Goal: Information Seeking & Learning: Learn about a topic

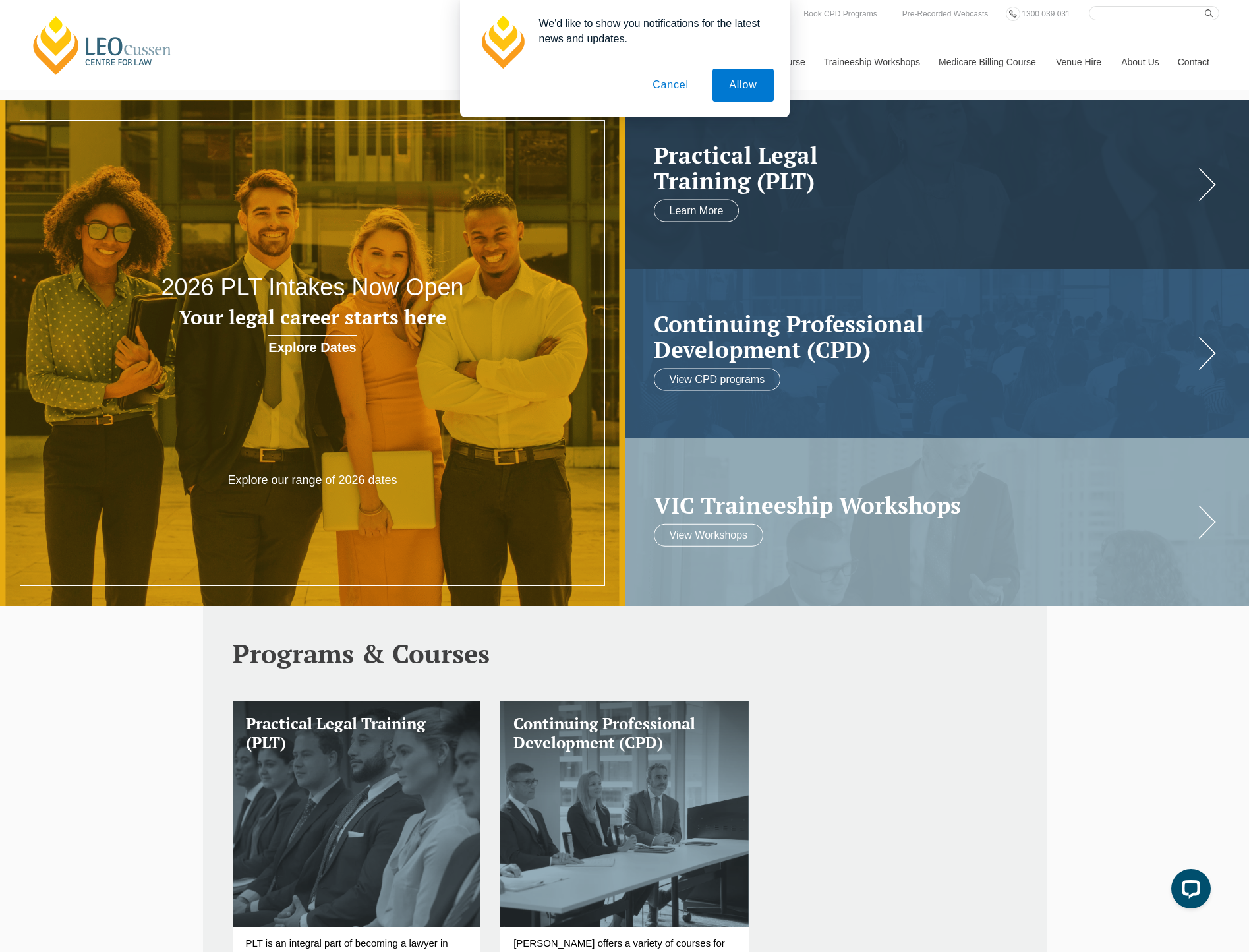
click at [664, 88] on button "Cancel" at bounding box center [671, 85] width 69 height 33
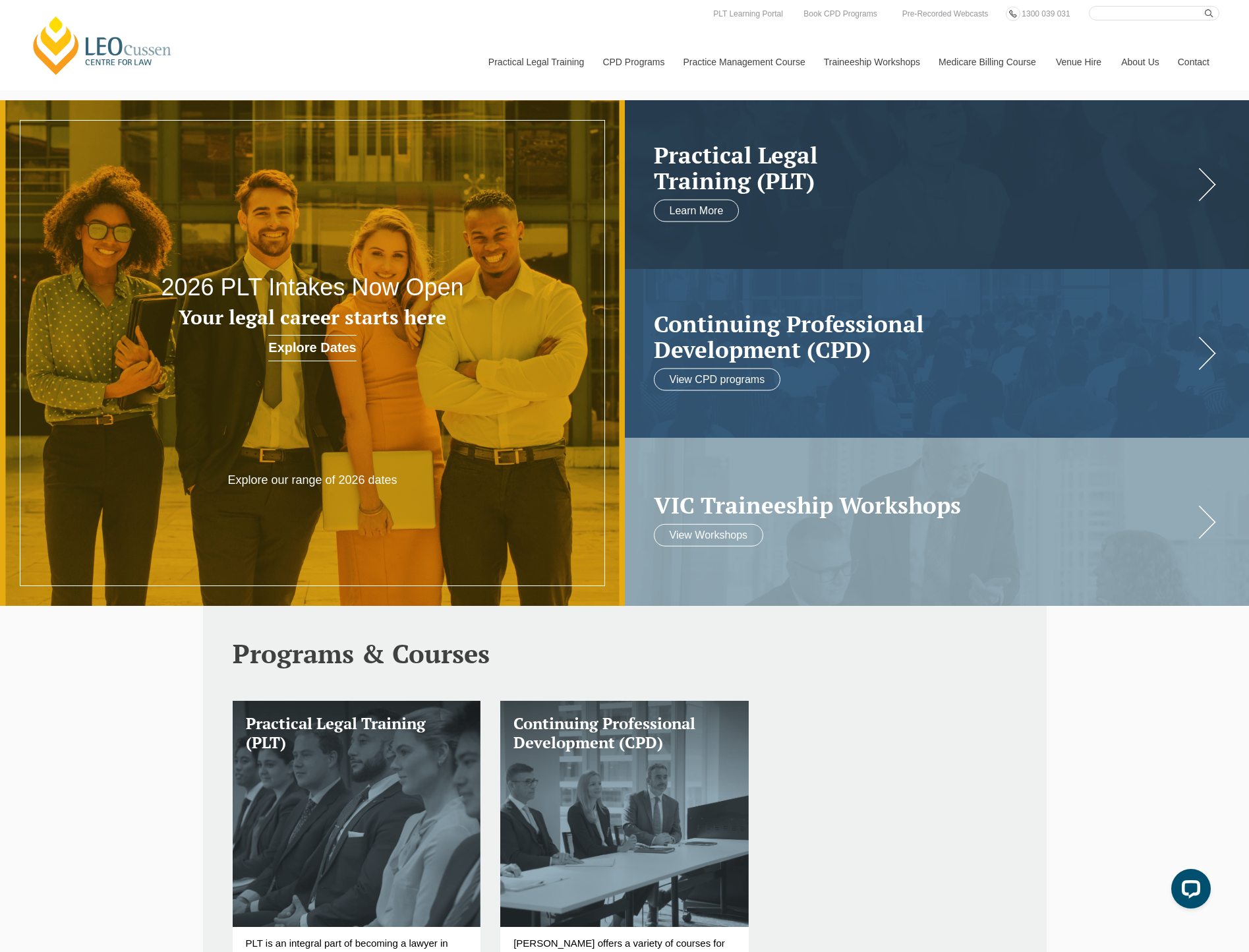
click at [1202, 66] on link "Contact" at bounding box center [1193, 62] width 51 height 57
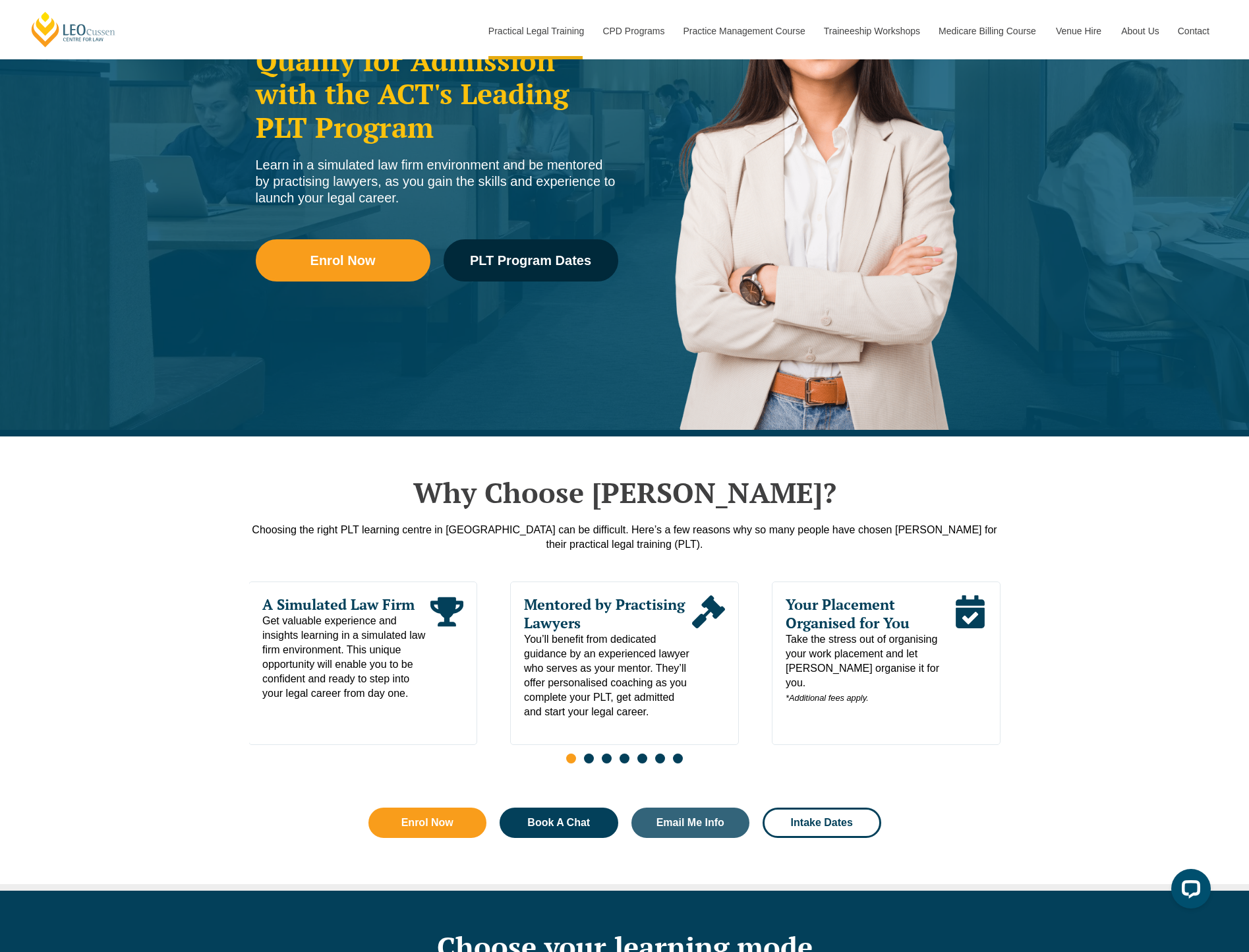
scroll to position [197, 0]
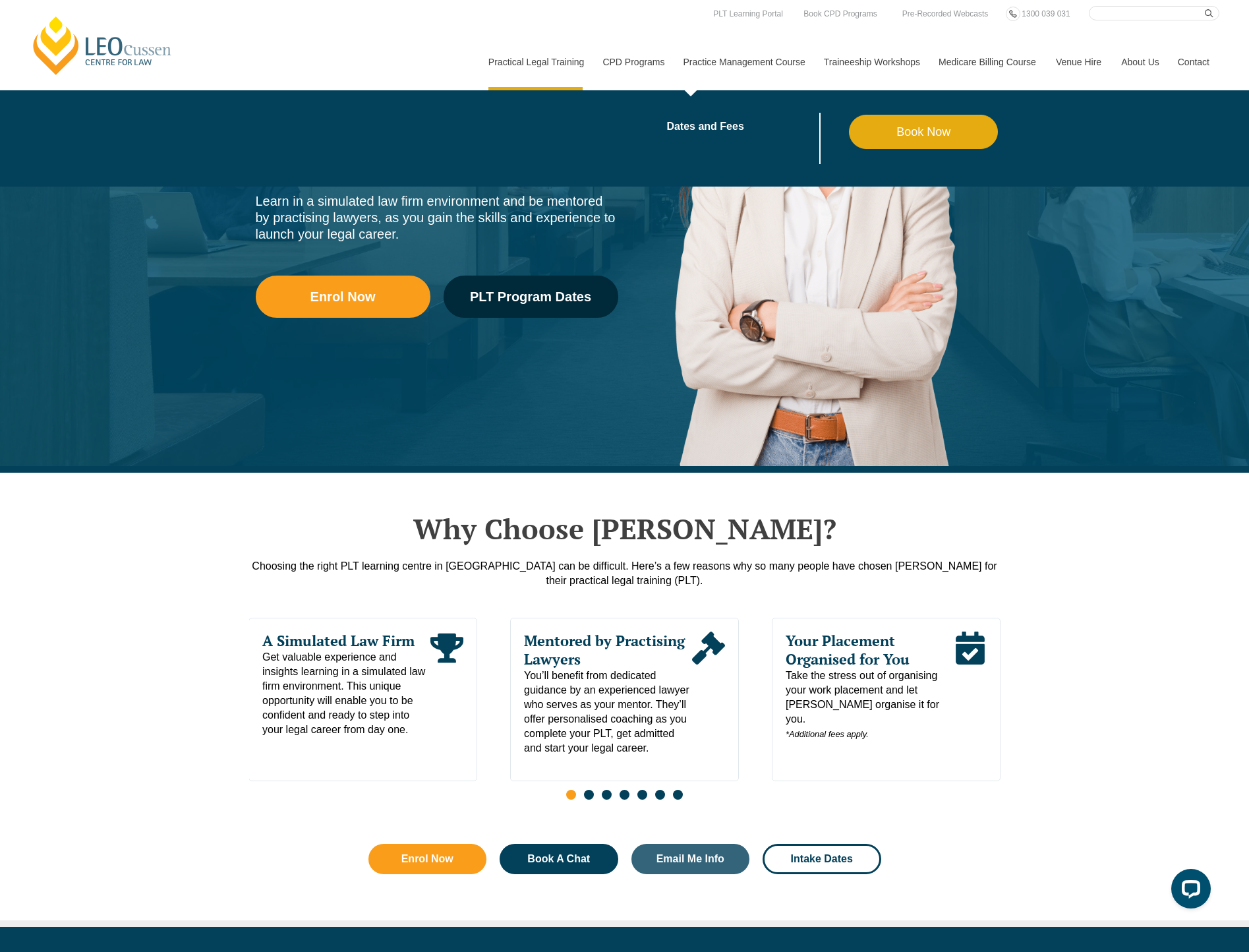
click at [784, 59] on link "Practice Management Course" at bounding box center [743, 62] width 140 height 57
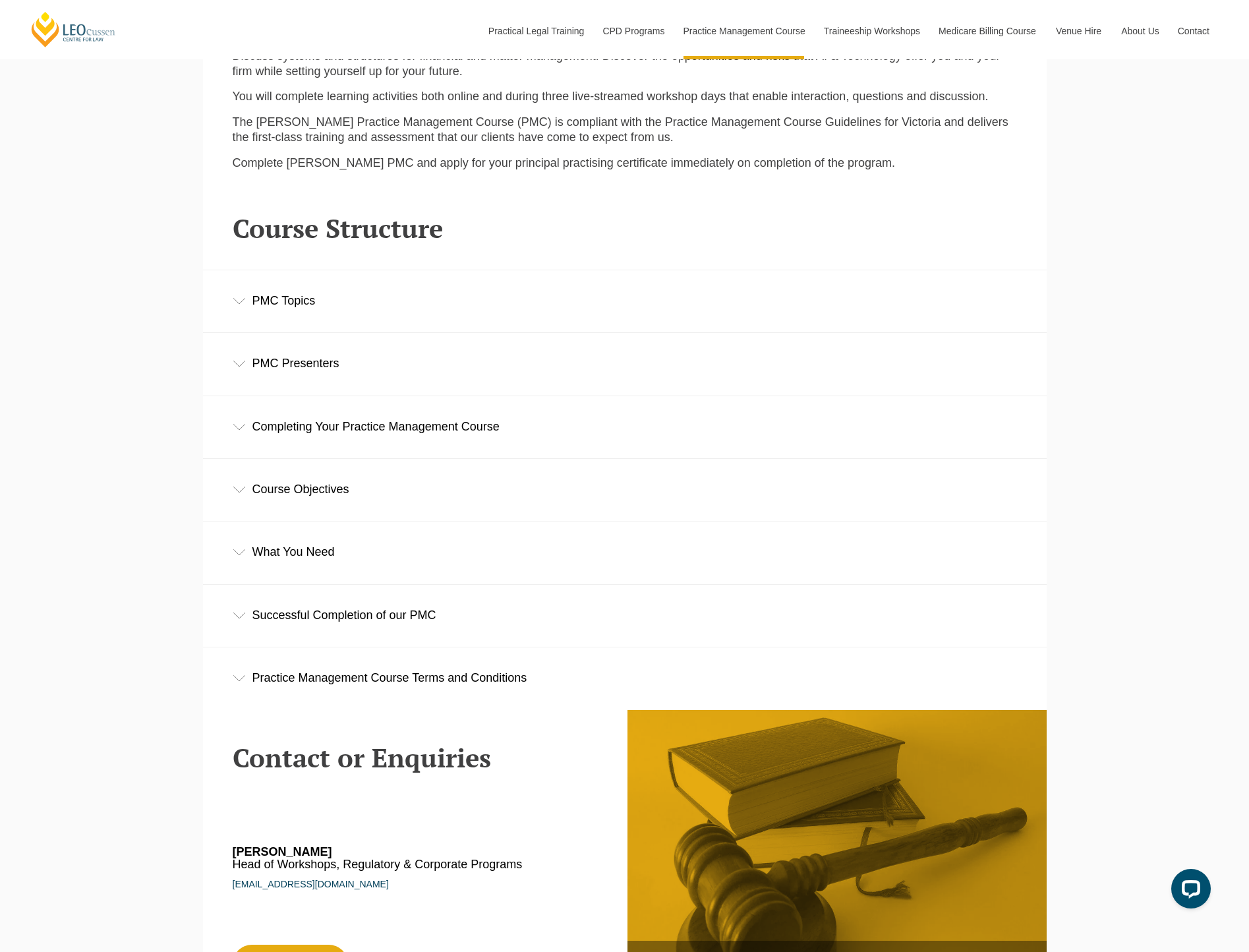
scroll to position [1846, 0]
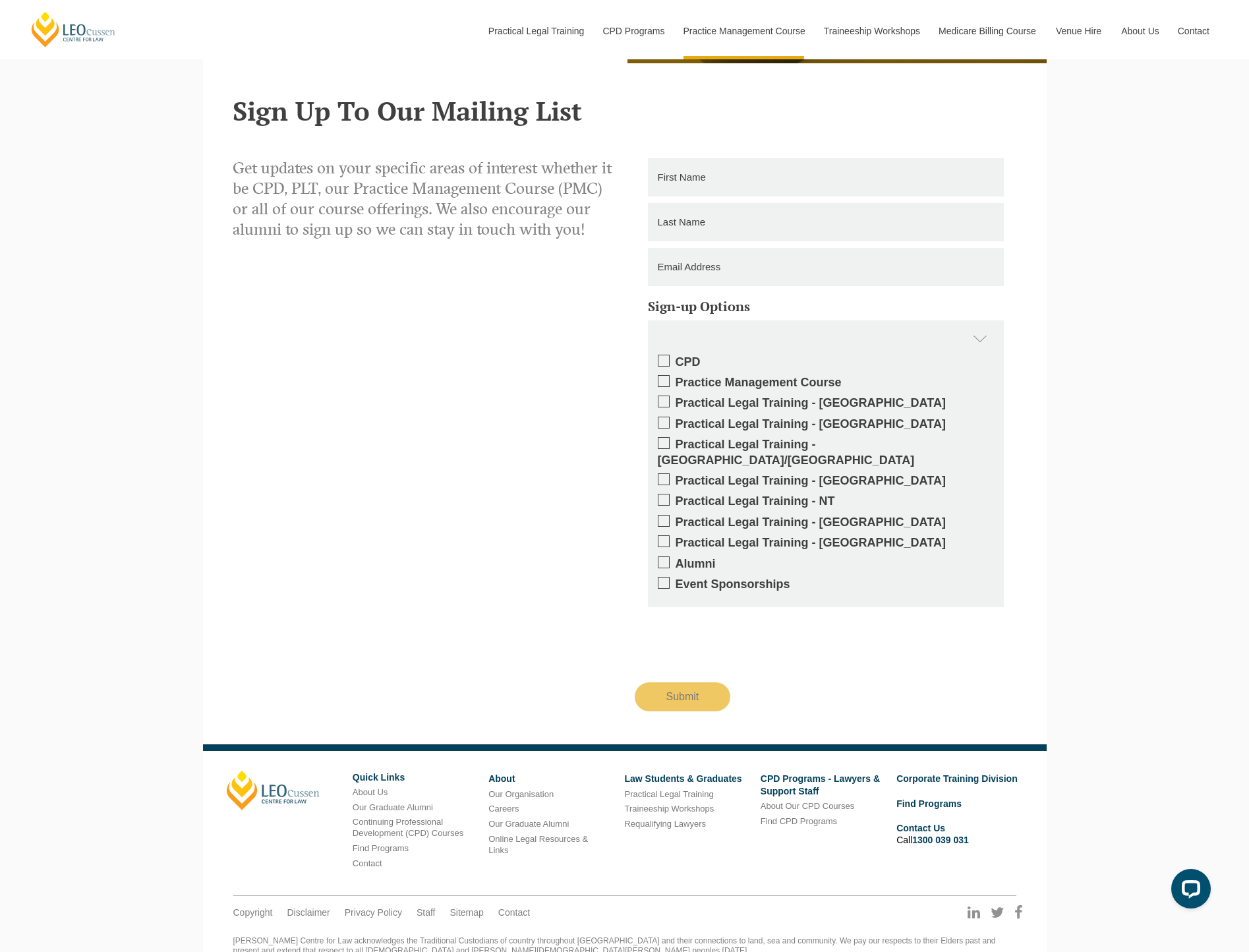
scroll to position [2703, 0]
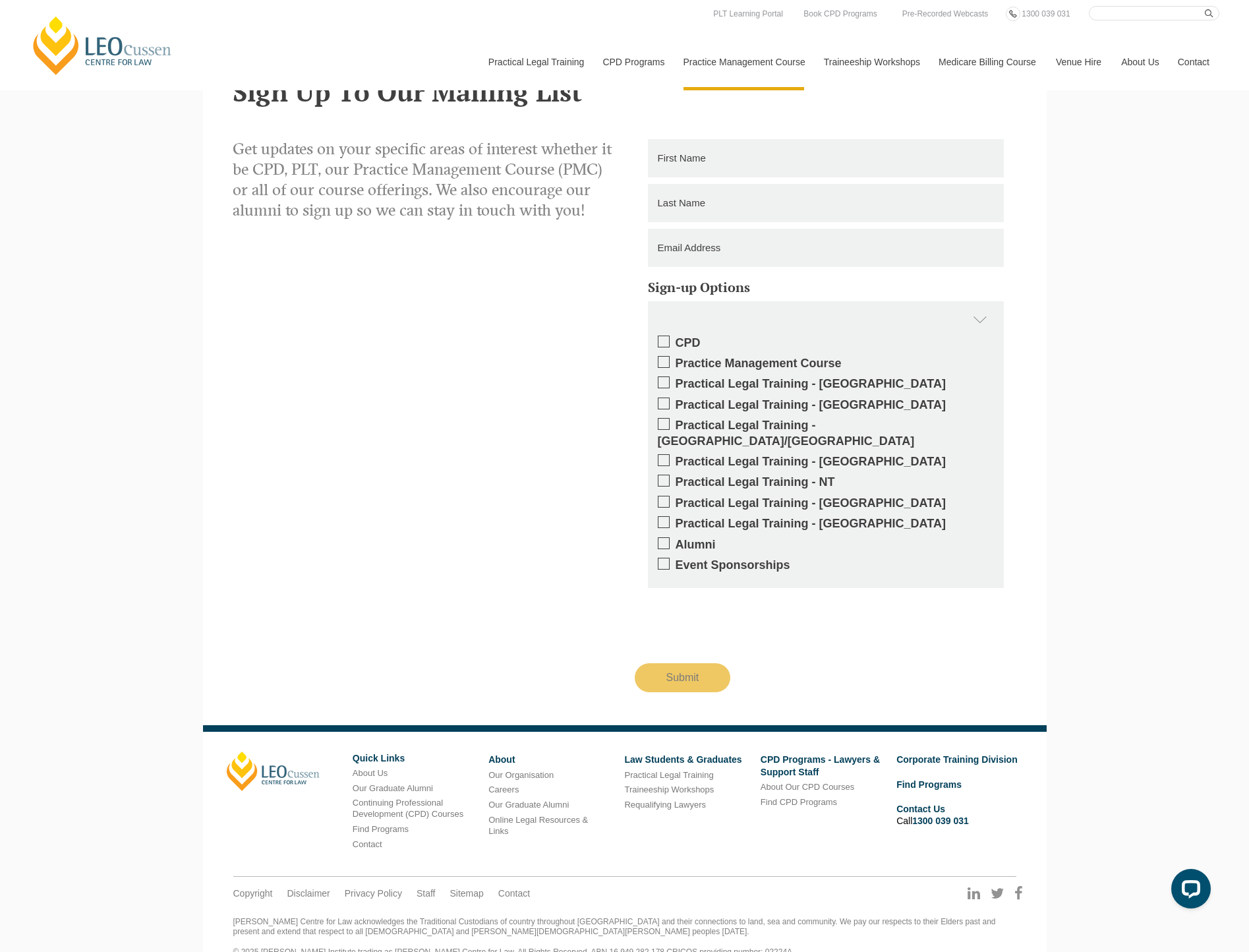
click at [663, 366] on span at bounding box center [664, 362] width 12 height 12
click at [675, 358] on input "Practice Management Course" at bounding box center [675, 358] width 0 height 0
